Goal: Task Accomplishment & Management: Use online tool/utility

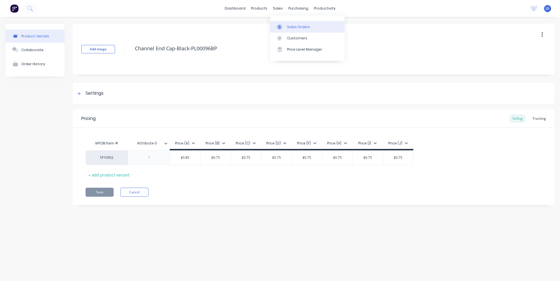
click at [287, 23] on link "Sales Orders" at bounding box center [307, 26] width 74 height 11
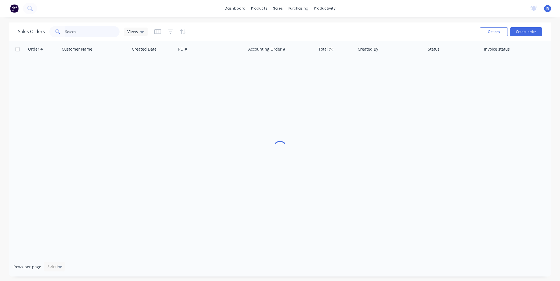
click at [73, 31] on input "text" at bounding box center [92, 31] width 55 height 11
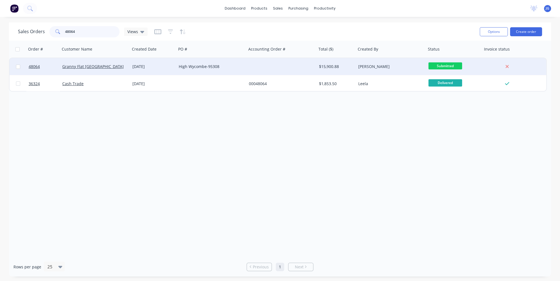
type input "48064"
click at [118, 69] on div "Granny Flat [GEOGRAPHIC_DATA]" at bounding box center [95, 66] width 70 height 17
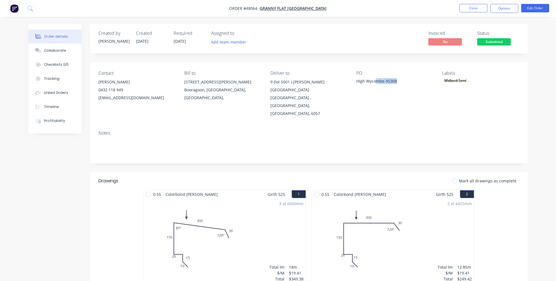
drag, startPoint x: 400, startPoint y: 80, endPoint x: 375, endPoint y: 82, distance: 25.3
click at [375, 82] on div "High Wycombe-95308" at bounding box center [391, 82] width 70 height 8
click at [363, 97] on div "PO High Wycombe-95308" at bounding box center [394, 93] width 77 height 47
drag, startPoint x: 355, startPoint y: 80, endPoint x: 405, endPoint y: 83, distance: 50.6
click at [405, 83] on div "Contact [PERSON_NAME] [PHONE_NUMBER] [EMAIL_ADDRESS][DOMAIN_NAME] [PERSON_NAME]…" at bounding box center [309, 94] width 438 height 64
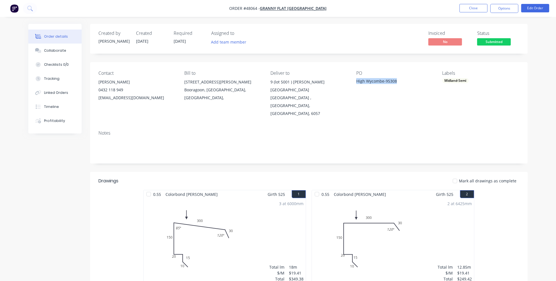
copy div "High Wycombe-95308"
click at [499, 9] on button "Options" at bounding box center [504, 8] width 28 height 9
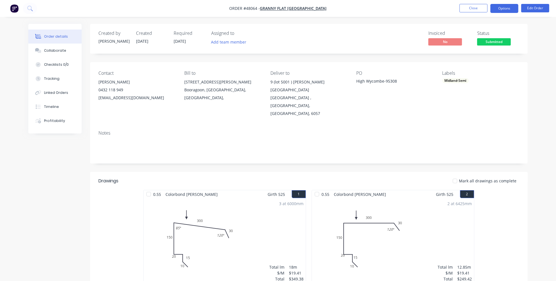
click at [506, 10] on button "Options" at bounding box center [504, 8] width 28 height 9
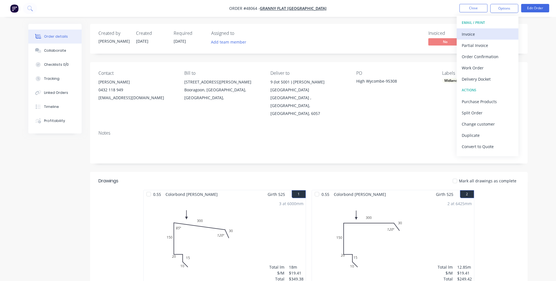
click at [485, 31] on div "Invoice" at bounding box center [488, 34] width 52 height 8
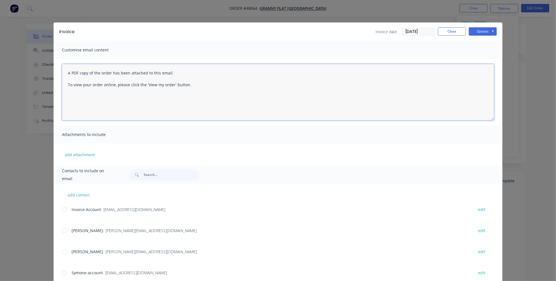
click at [66, 73] on textarea "A PDF copy of the order has been attached to this email. To view your order onl…" at bounding box center [278, 92] width 432 height 56
paste textarea "High Wycombe-95308"
click at [144, 73] on textarea "Morning team please find attached invoice High Wycombe-95308A PDF copy of the o…" at bounding box center [278, 92] width 432 height 56
click at [185, 72] on textarea "Morning team please find attached invoice from [GEOGRAPHIC_DATA]-95308A PDF cop…" at bounding box center [278, 92] width 432 height 56
click at [202, 72] on textarea "Morning team please find attached invoice from [GEOGRAPHIC_DATA]-PO 95308A PDF …" at bounding box center [278, 92] width 432 height 56
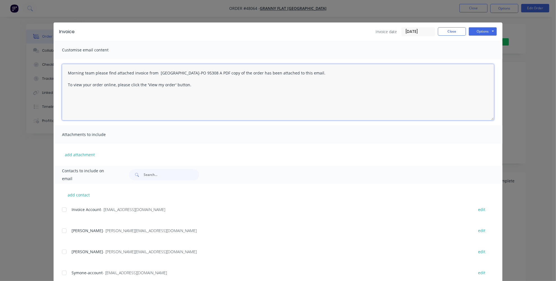
click at [204, 94] on textarea "Morning team please find attached invoice from [GEOGRAPHIC_DATA]-PO 95308 A PDF…" at bounding box center [278, 92] width 432 height 56
click at [65, 208] on div at bounding box center [64, 209] width 11 height 11
click at [65, 73] on textarea "A PDF copy of the order has been attached to this email. To view your order onl…" at bounding box center [278, 92] width 432 height 56
paste textarea "High Wycombe-95308"
click at [143, 74] on textarea "Morning team please find attached invoice High Wycombe-95308A PDF copy of the o…" at bounding box center [278, 92] width 432 height 56
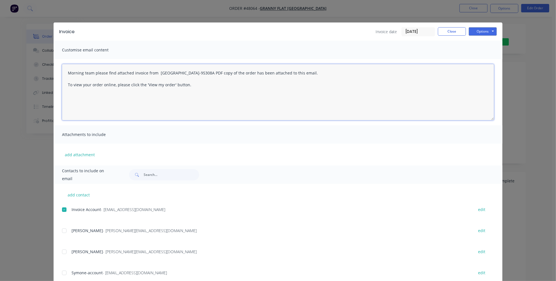
click at [197, 72] on textarea "Morning team please find attached invoice from [GEOGRAPHIC_DATA]-95308A PDF cop…" at bounding box center [278, 92] width 432 height 56
click at [196, 73] on textarea "Morning team please find attached invoice from [GEOGRAPHIC_DATA]-95308A PDF cop…" at bounding box center [278, 92] width 432 height 56
click at [220, 99] on textarea "Morning team please find attached invoice from [GEOGRAPHIC_DATA]-95308 A PDF co…" at bounding box center [278, 92] width 432 height 56
click at [475, 30] on button "Options" at bounding box center [483, 31] width 28 height 8
click at [477, 60] on button "Email" at bounding box center [487, 59] width 36 height 9
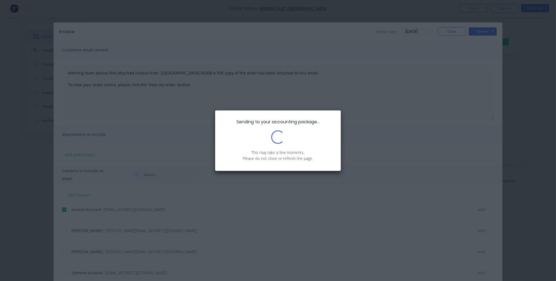
type textarea "A PDF copy of the order has been attached to this email. To view your order onl…"
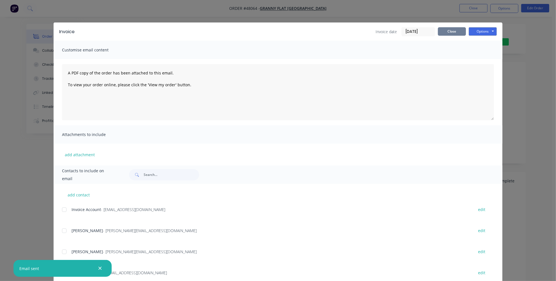
click at [451, 32] on button "Close" at bounding box center [452, 31] width 28 height 8
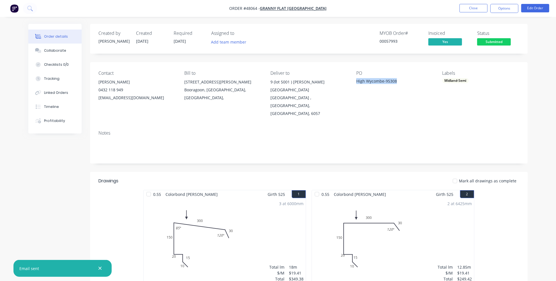
drag, startPoint x: 396, startPoint y: 81, endPoint x: 354, endPoint y: 84, distance: 42.8
click at [354, 84] on div "Contact [PERSON_NAME] [PHONE_NUMBER] [EMAIL_ADDRESS][DOMAIN_NAME] [PERSON_NAME]…" at bounding box center [309, 94] width 438 height 64
copy div "High Wycombe-95308"
click at [505, 8] on button "Options" at bounding box center [504, 8] width 28 height 9
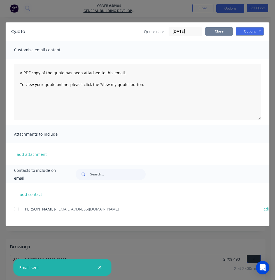
click at [217, 31] on button "Close" at bounding box center [219, 31] width 28 height 8
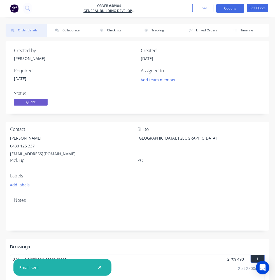
click at [16, 8] on img "button" at bounding box center [14, 8] width 8 height 8
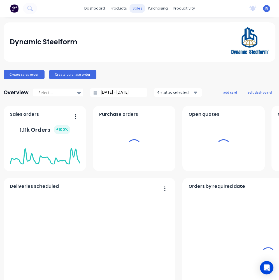
click at [138, 7] on div "sales" at bounding box center [137, 8] width 15 height 8
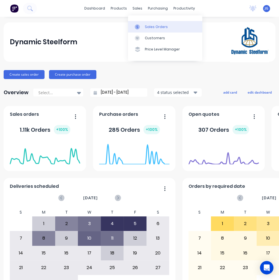
click at [142, 26] on div at bounding box center [139, 26] width 8 height 5
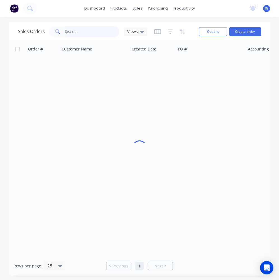
click at [66, 29] on input "text" at bounding box center [92, 31] width 55 height 11
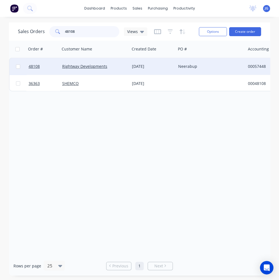
type input "48108"
click at [122, 66] on div "Rightway Developments" at bounding box center [93, 67] width 62 height 6
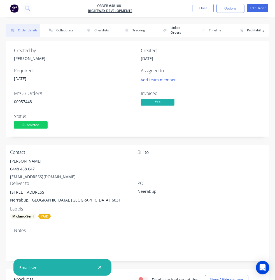
click at [15, 9] on img "button" at bounding box center [14, 8] width 8 height 8
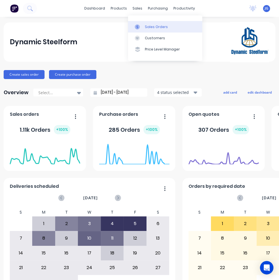
click at [141, 21] on link "Sales Orders" at bounding box center [165, 26] width 74 height 11
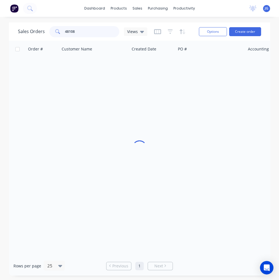
drag, startPoint x: 92, startPoint y: 31, endPoint x: 58, endPoint y: 32, distance: 33.7
click at [59, 32] on div "48108" at bounding box center [84, 31] width 70 height 11
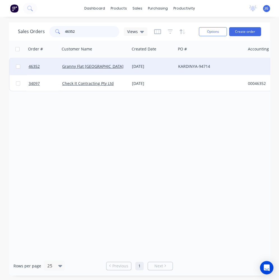
type input "46352"
click at [114, 63] on div "Granny Flat [GEOGRAPHIC_DATA]" at bounding box center [95, 66] width 70 height 17
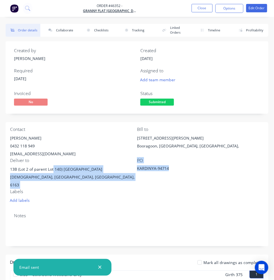
drag, startPoint x: 193, startPoint y: 121, endPoint x: 160, endPoint y: 121, distance: 33.1
click at [160, 122] on div "Contact Kiran Shanker 0432 118 949 kiran@grannyflatswa.com Bill to 92 McCoy st …" at bounding box center [137, 165] width 263 height 87
click at [178, 158] on div "PO KARDINYA-94714" at bounding box center [200, 173] width 127 height 31
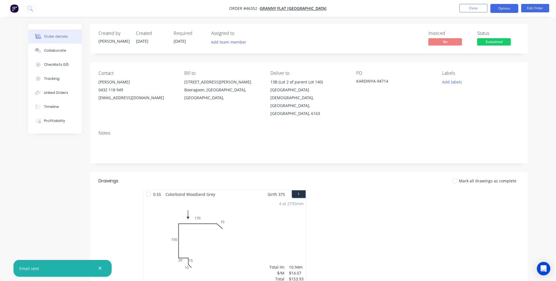
click at [275, 8] on button "Options" at bounding box center [504, 8] width 28 height 9
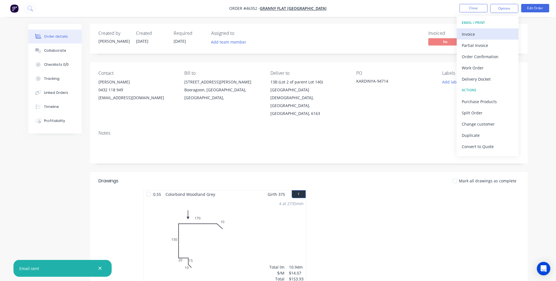
click at [275, 36] on div "Invoice" at bounding box center [488, 34] width 52 height 8
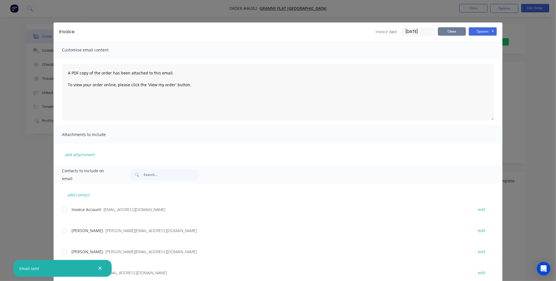
click at [275, 30] on button "Close" at bounding box center [452, 31] width 28 height 8
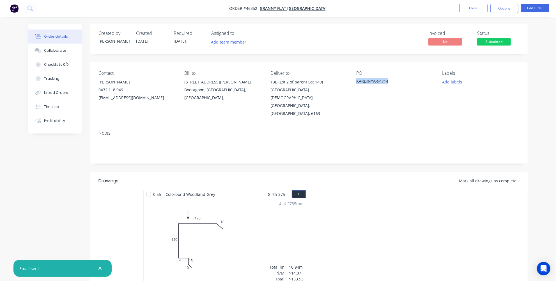
drag, startPoint x: 395, startPoint y: 83, endPoint x: 354, endPoint y: 81, distance: 40.8
click at [275, 81] on div "Contact Kiran Shanker 0432 118 949 kiran@grannyflatswa.com Bill to 92 McCoy st …" at bounding box center [309, 94] width 438 height 64
copy div "KARDINYA-94714"
click at [275, 5] on button "Options" at bounding box center [504, 8] width 28 height 9
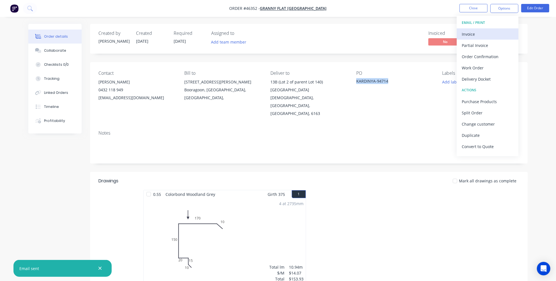
click at [275, 37] on div "Invoice" at bounding box center [488, 34] width 52 height 8
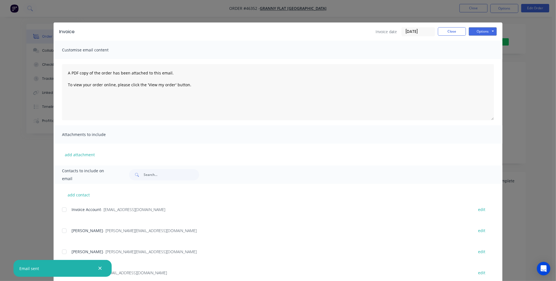
click at [62, 207] on div at bounding box center [64, 209] width 11 height 11
click at [66, 73] on textarea "A PDF copy of the order has been attached to this email. To view your order onl…" at bounding box center [278, 92] width 432 height 56
paste textarea "KARDINYA-94714"
click at [275, 31] on button "Options" at bounding box center [483, 31] width 28 height 8
click at [275, 58] on button "Email" at bounding box center [487, 59] width 36 height 9
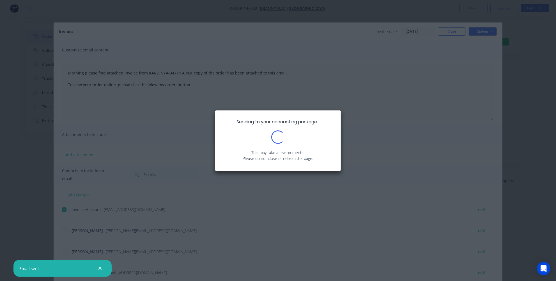
type textarea "A PDF copy of the order has been attached to this email. To view your order onl…"
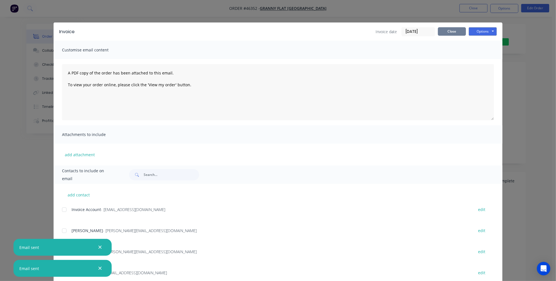
click at [275, 34] on button "Close" at bounding box center [452, 31] width 28 height 8
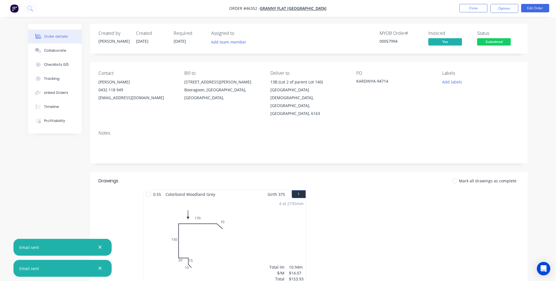
click at [14, 10] on img "button" at bounding box center [14, 8] width 8 height 8
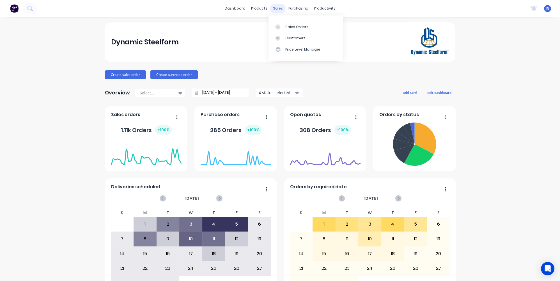
click at [275, 9] on div "sales" at bounding box center [277, 8] width 15 height 8
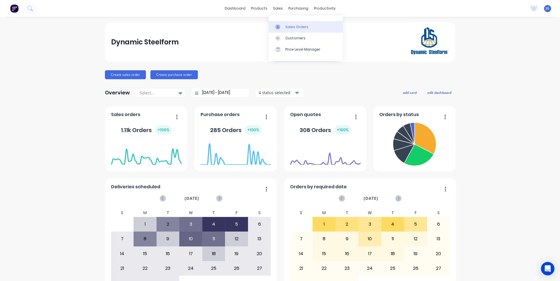
click at [275, 28] on div "Sales Orders" at bounding box center [296, 26] width 23 height 5
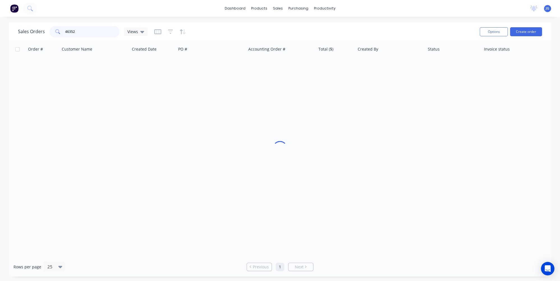
click at [40, 22] on div "Sales Orders 46352 Views Options Create order" at bounding box center [280, 31] width 542 height 18
